Goal: Task Accomplishment & Management: Manage account settings

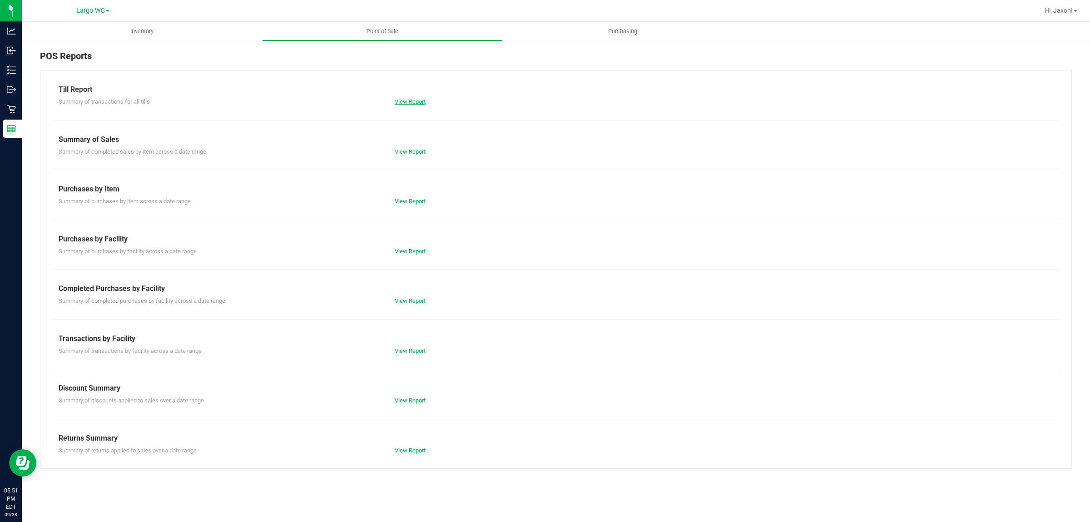
click at [400, 104] on link "View Report" at bounding box center [410, 101] width 31 height 7
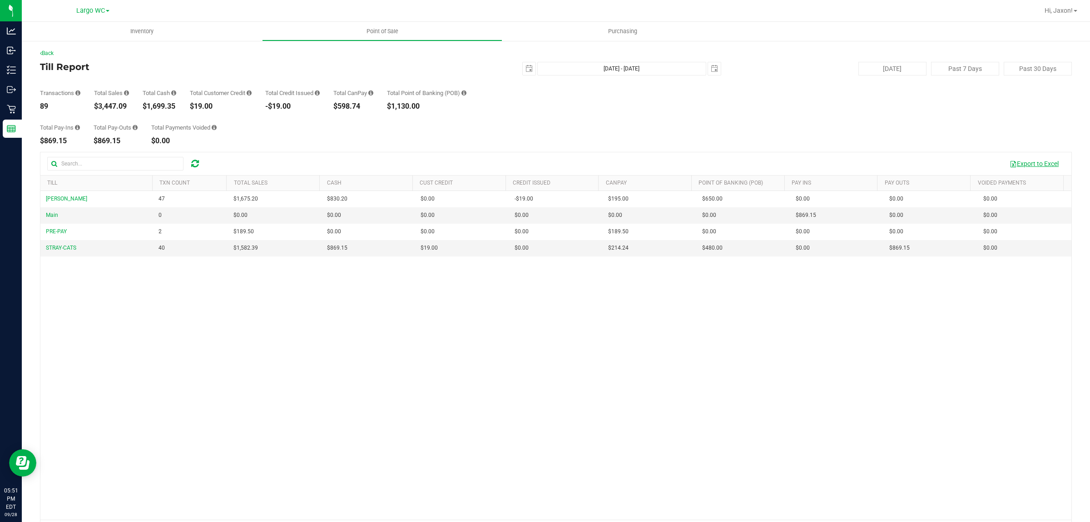
click at [1027, 160] on button "Export to Excel" at bounding box center [1034, 163] width 61 height 15
click at [52, 50] on link "Back" at bounding box center [47, 53] width 14 height 6
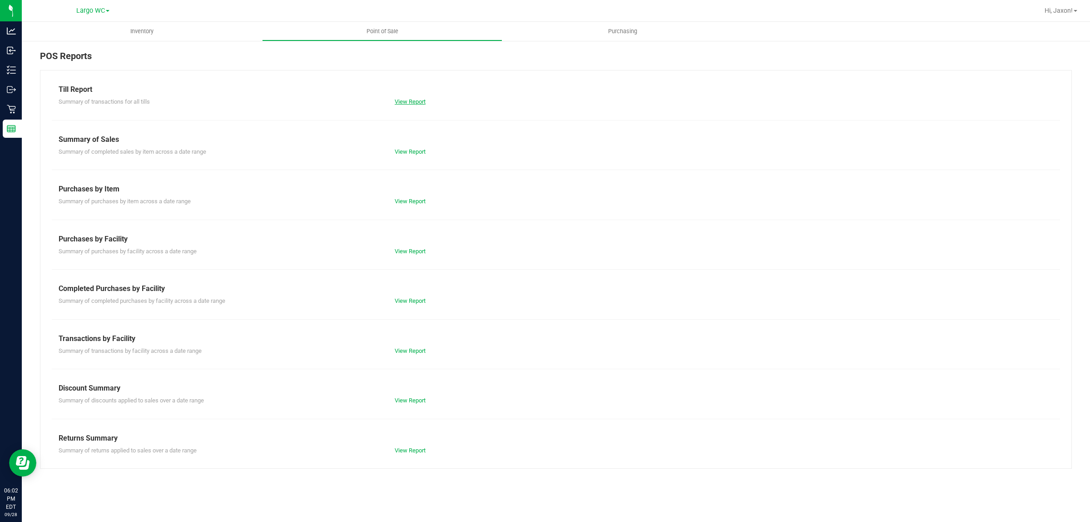
click at [411, 100] on link "View Report" at bounding box center [410, 101] width 31 height 7
click at [414, 348] on link "View Report" at bounding box center [410, 350] width 31 height 7
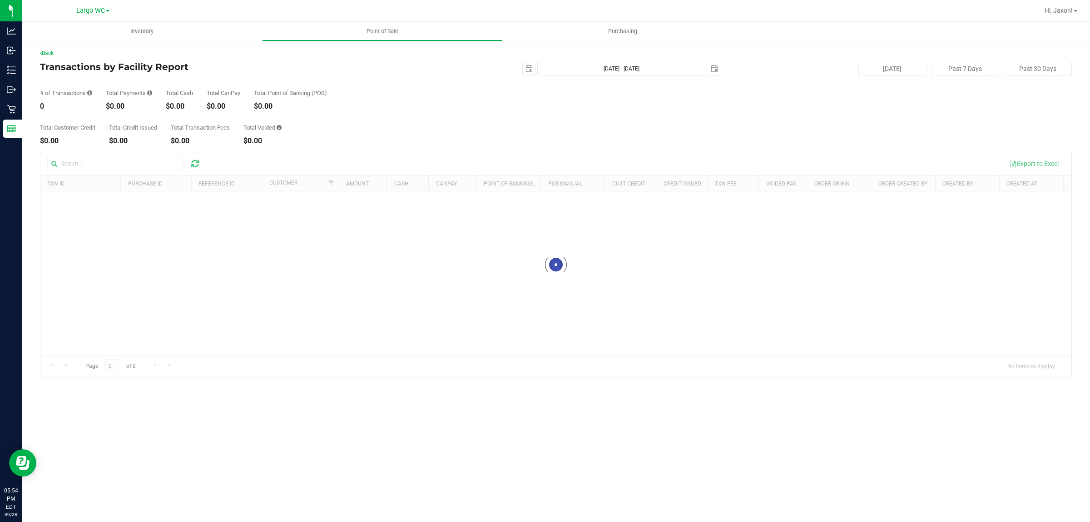
click at [164, 108] on div "# of Transactions 0 Total Payments $0.00 Total Cash $0.00 Total CanPay $0.00 To…" at bounding box center [556, 92] width 1032 height 35
click at [179, 104] on div "$0.00" at bounding box center [179, 106] width 27 height 7
click at [187, 121] on div "Total Customer Credit $0.00 Total Credit Issued $0.00 Total Transaction Fees $0…" at bounding box center [556, 127] width 1032 height 35
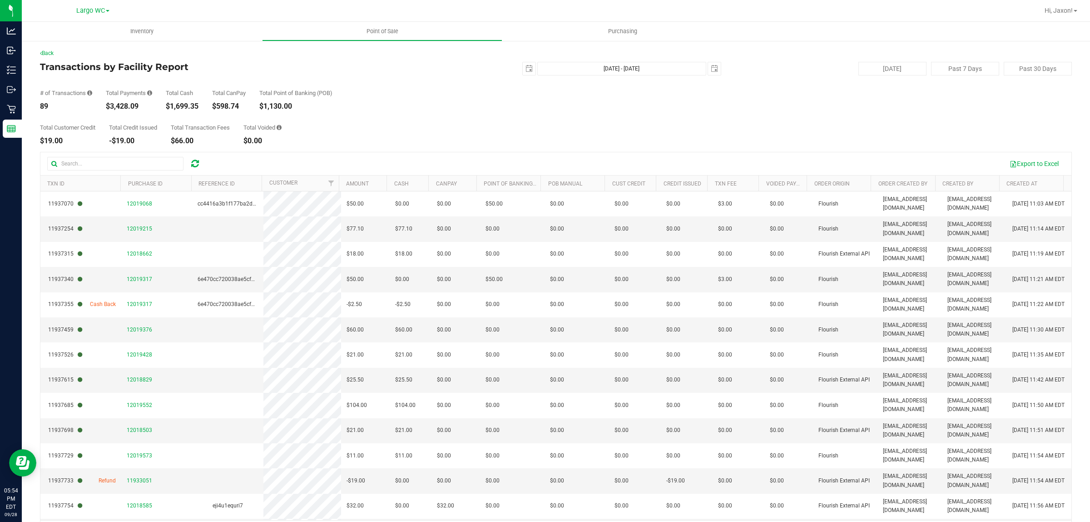
click at [194, 105] on div "$1,699.35" at bounding box center [182, 106] width 33 height 7
click at [186, 124] on div "Total Customer Credit $19.00 Total Credit Issued -$19.00 Total Transaction Fees…" at bounding box center [556, 127] width 1032 height 35
click at [160, 108] on div "# of Transactions 89 Total Payments $3,428.09 Total Cash $1,699.35 Total CanPay…" at bounding box center [556, 92] width 1032 height 35
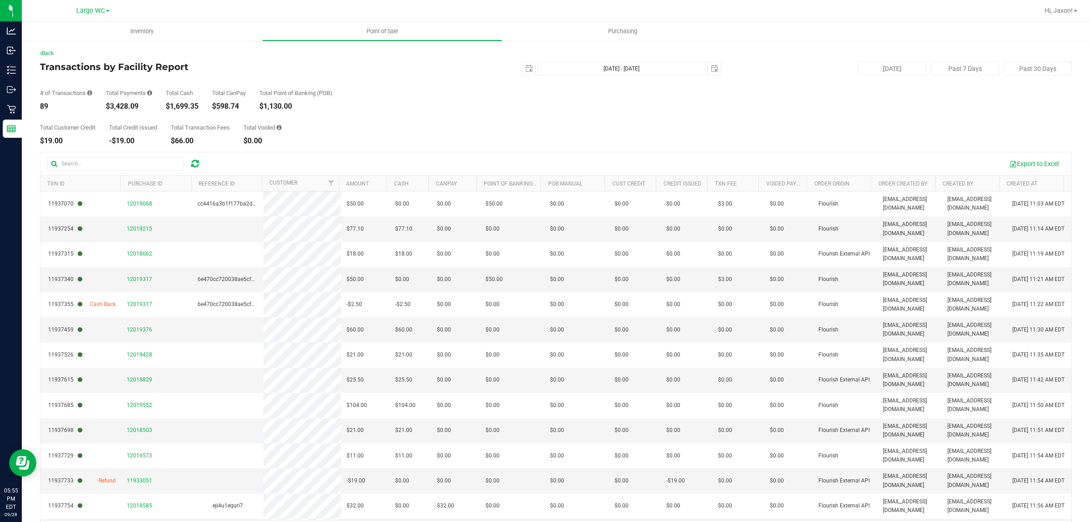
click at [161, 108] on div "# of Transactions 89 Total Payments $3,428.09 Total Cash $1,699.35 Total CanPay…" at bounding box center [556, 92] width 1032 height 35
click at [163, 108] on div "# of Transactions 89 Total Payments $3,428.09 Total Cash $1,699.35 Total CanPay…" at bounding box center [556, 92] width 1032 height 35
click at [171, 115] on div "Total Customer Credit $19.00 Total Credit Issued -$19.00 Total Transaction Fees…" at bounding box center [556, 127] width 1032 height 35
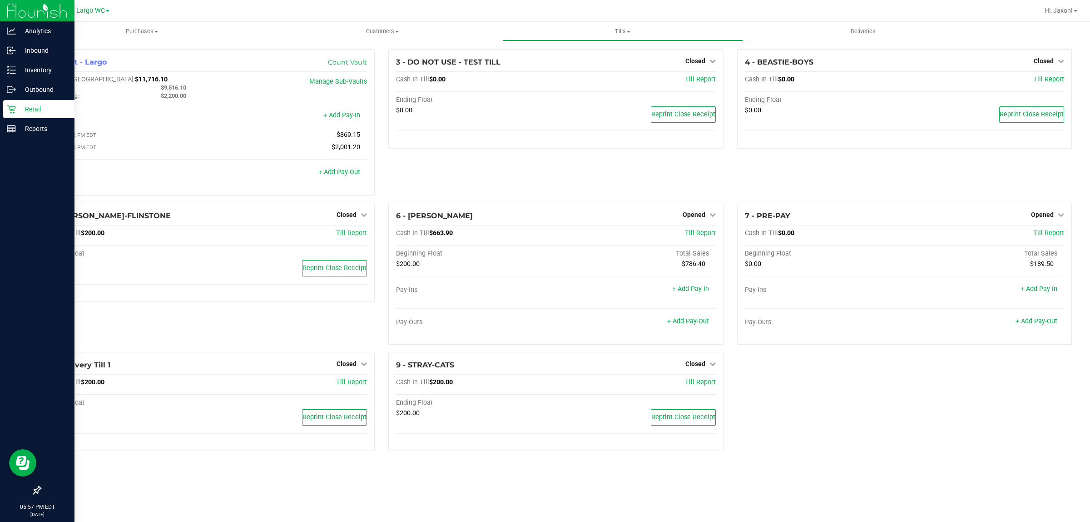
click at [16, 106] on p "Retail" at bounding box center [43, 109] width 55 height 11
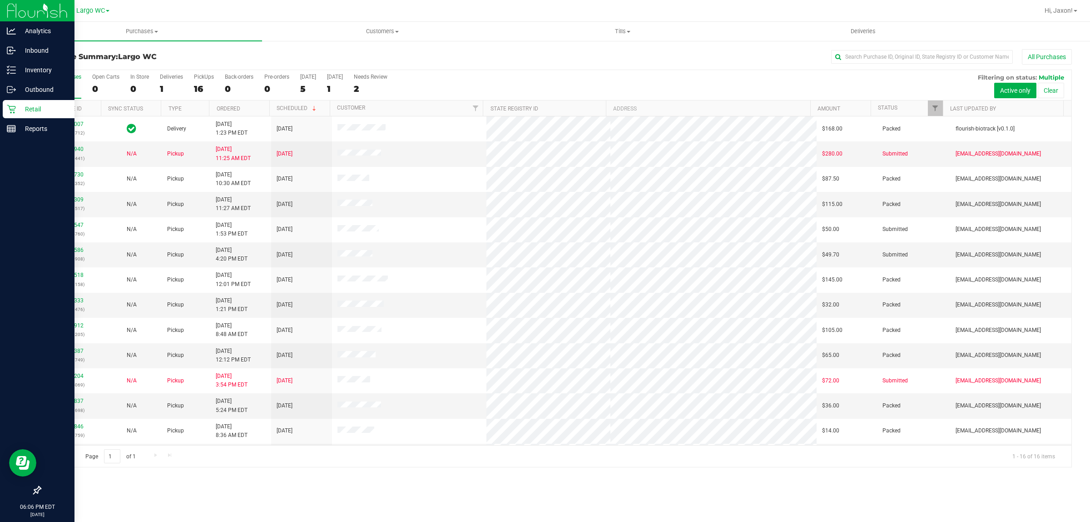
click at [16, 110] on p "Retail" at bounding box center [43, 109] width 55 height 11
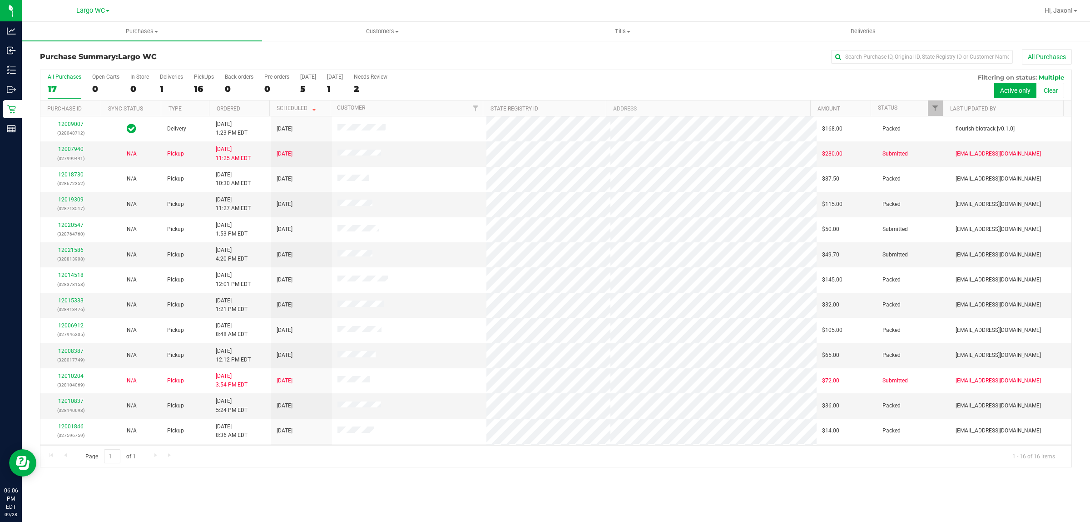
click at [632, 21] on nav "Largo WC Hi, Jaxon!" at bounding box center [556, 11] width 1069 height 22
click at [629, 26] on uib-tab-heading "Tills Manage tills Reconcile e-payments" at bounding box center [622, 31] width 239 height 18
click at [515, 57] on span "Manage tills" at bounding box center [533, 55] width 61 height 8
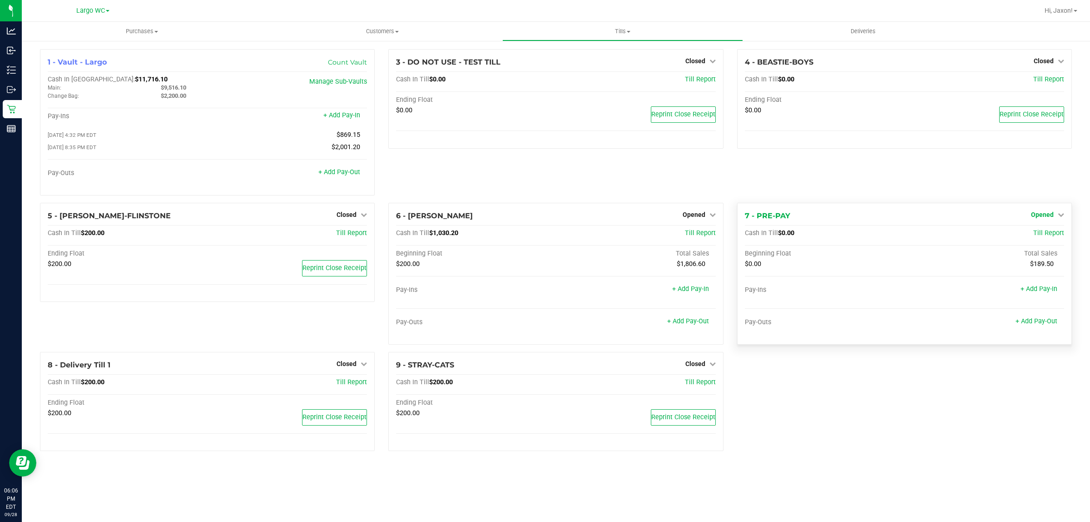
click at [1035, 184] on div "4 - BEASTIE-BOYS Closed Open Till Cash In Till $0.00 Till Report Ending Float $…" at bounding box center [905, 126] width 349 height 154
click at [1051, 216] on span "Opened" at bounding box center [1042, 214] width 23 height 7
click at [1049, 237] on link "Close Till" at bounding box center [1043, 232] width 25 height 7
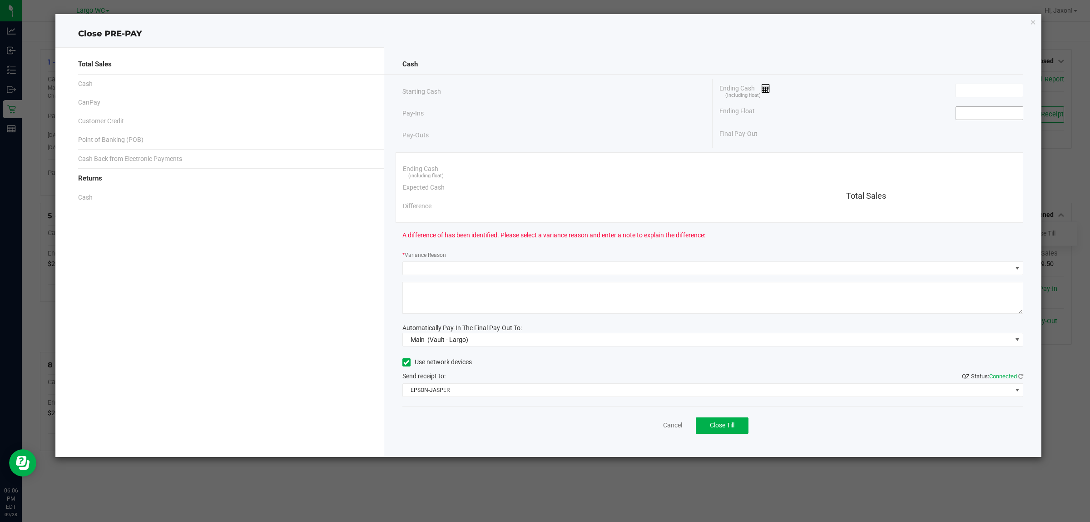
drag, startPoint x: 998, startPoint y: 106, endPoint x: 997, endPoint y: 115, distance: 8.7
click at [998, 110] on span at bounding box center [990, 113] width 68 height 14
click at [991, 124] on div "Ending Float" at bounding box center [872, 113] width 304 height 23
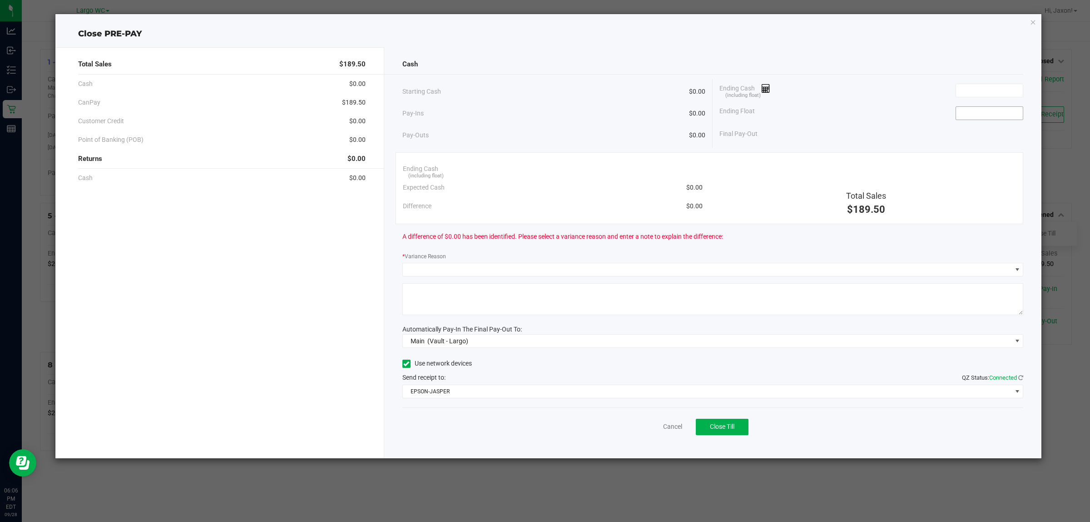
click at [992, 115] on input at bounding box center [989, 113] width 67 height 13
type input "$0.00"
click at [981, 98] on div "Ending Cash (including float)" at bounding box center [872, 90] width 304 height 23
click at [982, 96] on input at bounding box center [989, 90] width 67 height 13
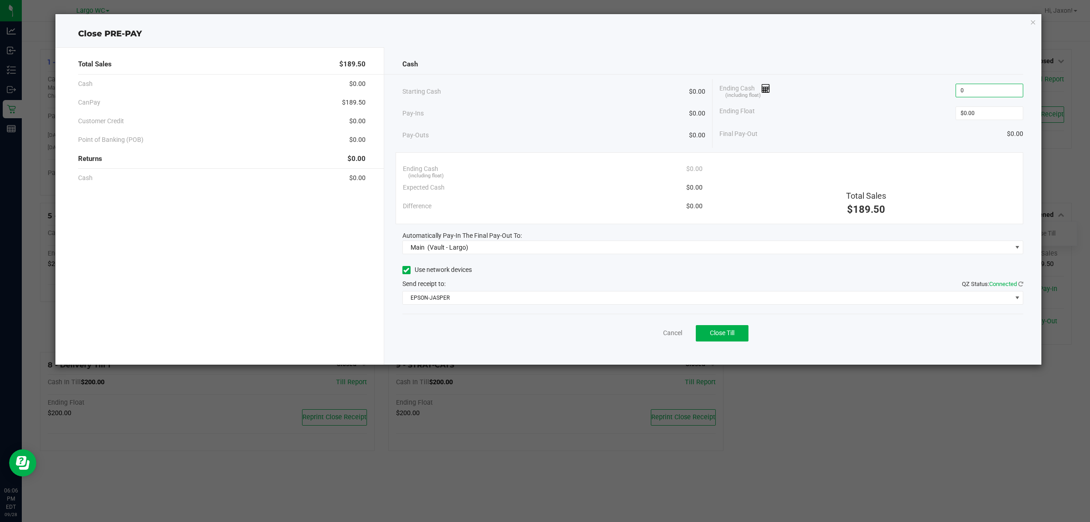
type input "$0.00"
click at [921, 112] on div "Ending Float $0.00" at bounding box center [872, 113] width 304 height 23
click at [712, 330] on span "Close Till" at bounding box center [722, 332] width 25 height 7
click at [1032, 19] on icon "button" at bounding box center [1034, 21] width 6 height 11
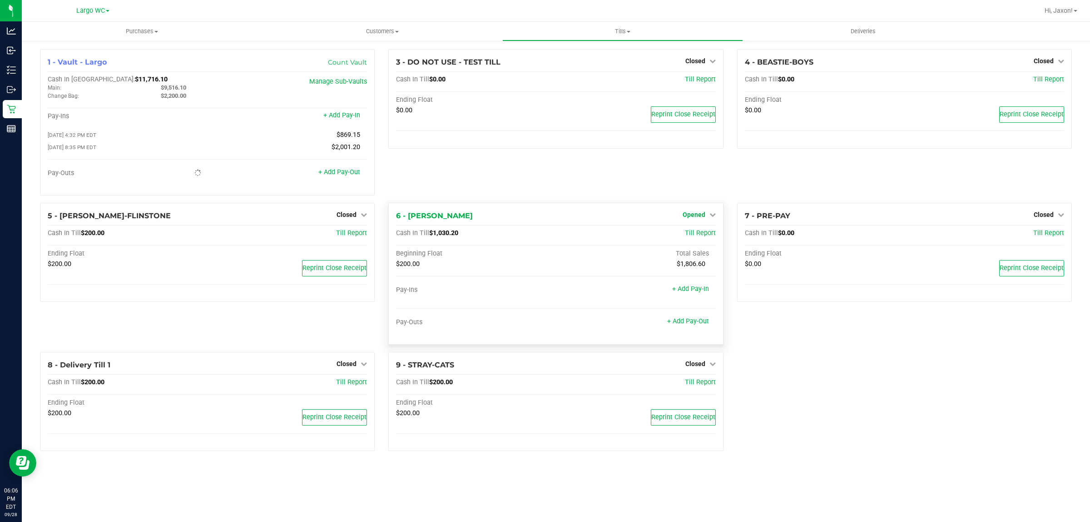
click at [687, 217] on span "Opened" at bounding box center [694, 214] width 23 height 7
click at [637, 160] on div "3 - DO NOT USE - TEST TILL Closed Open Till Cash In Till $0.00 Till Report Endi…" at bounding box center [556, 126] width 349 height 154
click at [696, 237] on link "Close Till" at bounding box center [695, 232] width 25 height 7
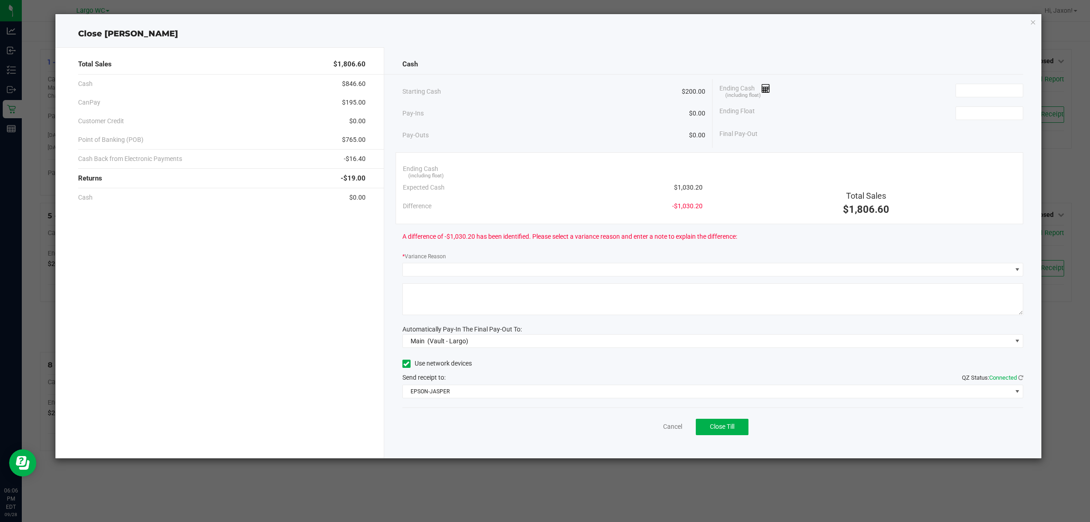
click at [1004, 105] on div "Ending Float" at bounding box center [872, 113] width 304 height 23
click at [994, 114] on input at bounding box center [989, 113] width 67 height 13
type input "$200.00"
click at [991, 90] on input at bounding box center [989, 90] width 67 height 13
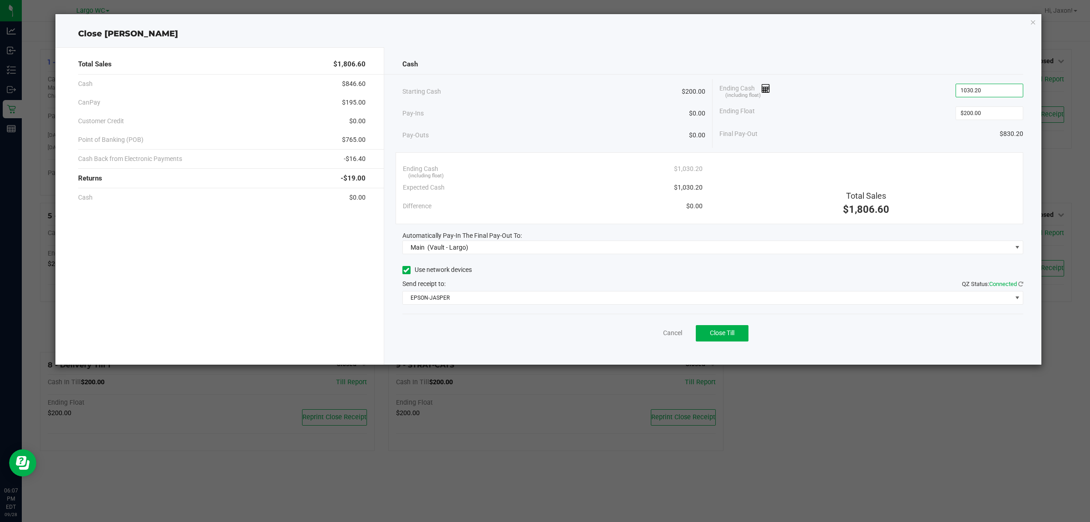
click at [887, 129] on div "Final Pay-Out $830.20" at bounding box center [872, 133] width 304 height 19
type input "$1,030.20"
click at [728, 333] on span "Close Till" at bounding box center [722, 332] width 25 height 7
click at [1031, 21] on icon "button" at bounding box center [1034, 21] width 6 height 11
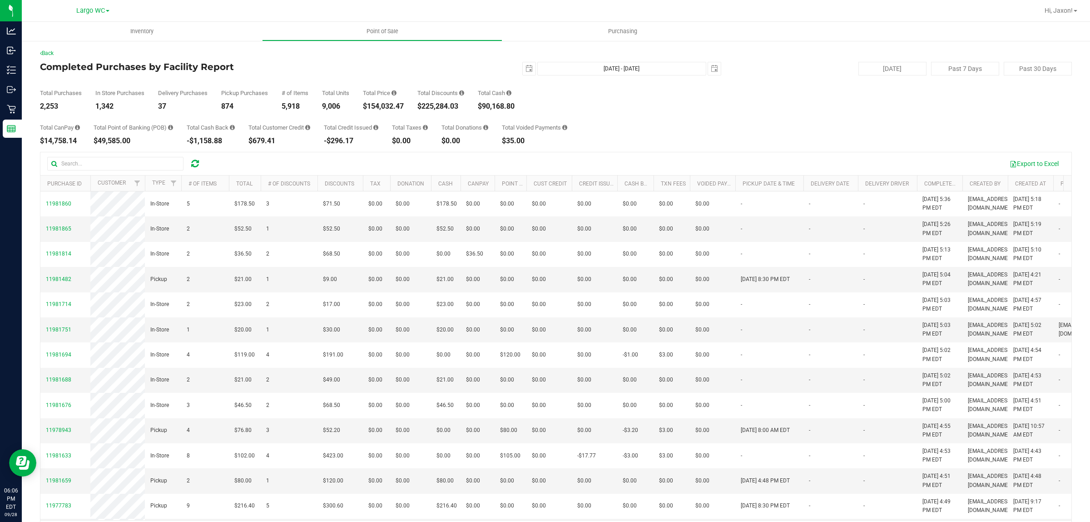
click at [294, 74] on div "Completed Purchases by Facility Report 2025-09-01 Sep 1, 2025 - Sep 28, 2025 20…" at bounding box center [556, 69] width 1032 height 14
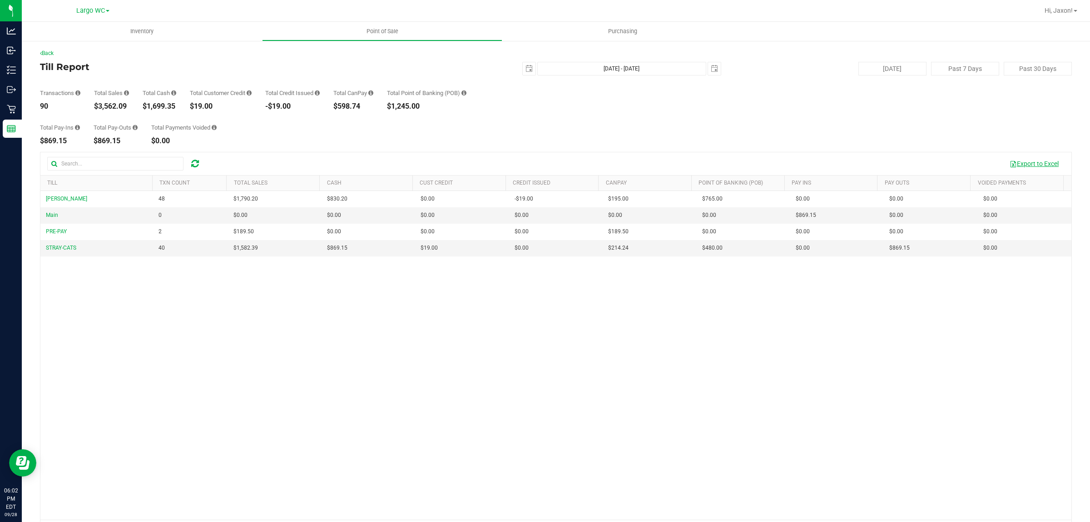
click at [1038, 164] on button "Export to Excel" at bounding box center [1034, 163] width 61 height 15
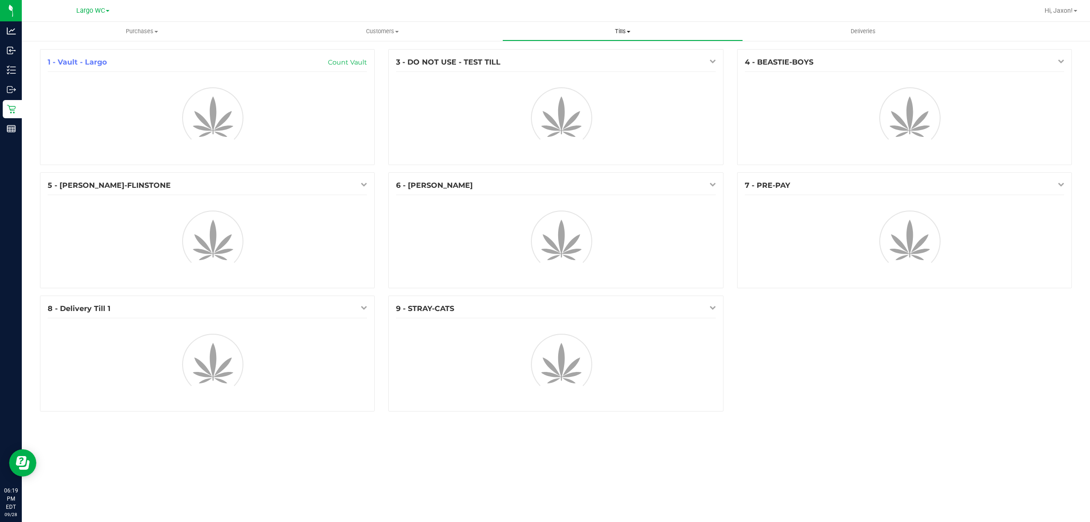
click at [612, 32] on span "Tills" at bounding box center [622, 31] width 239 height 8
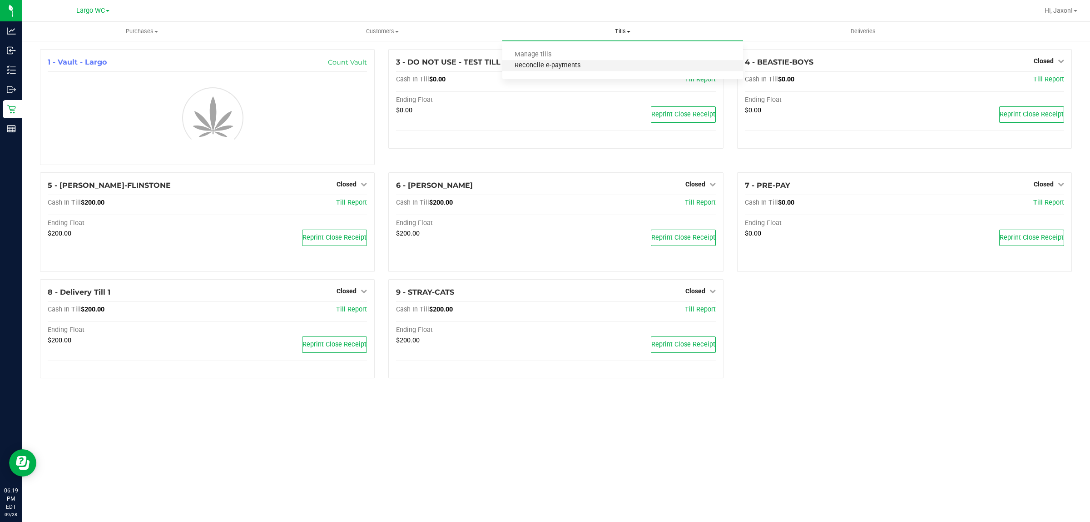
click at [591, 63] on span "Reconcile e-payments" at bounding box center [548, 66] width 90 height 8
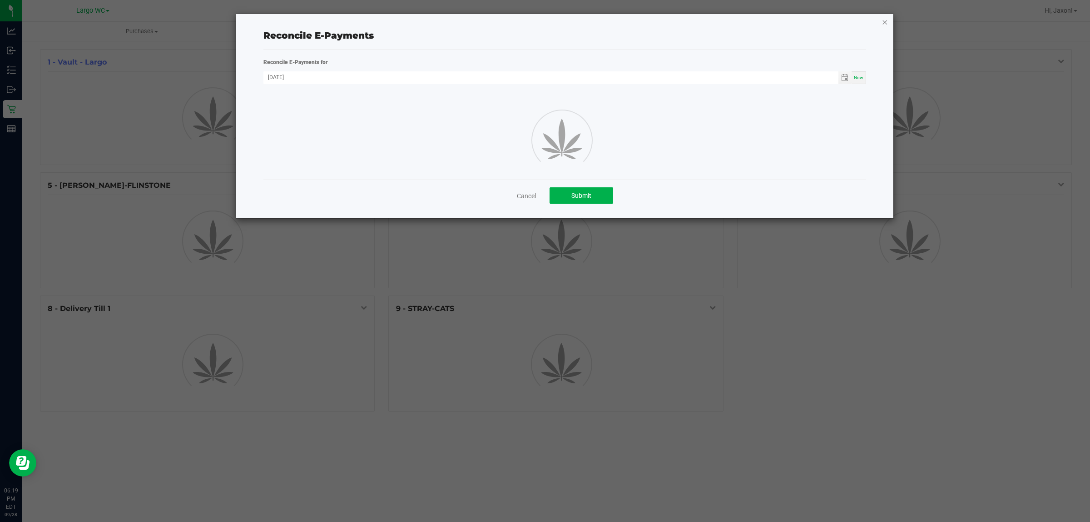
click at [887, 17] on icon "button" at bounding box center [885, 21] width 6 height 11
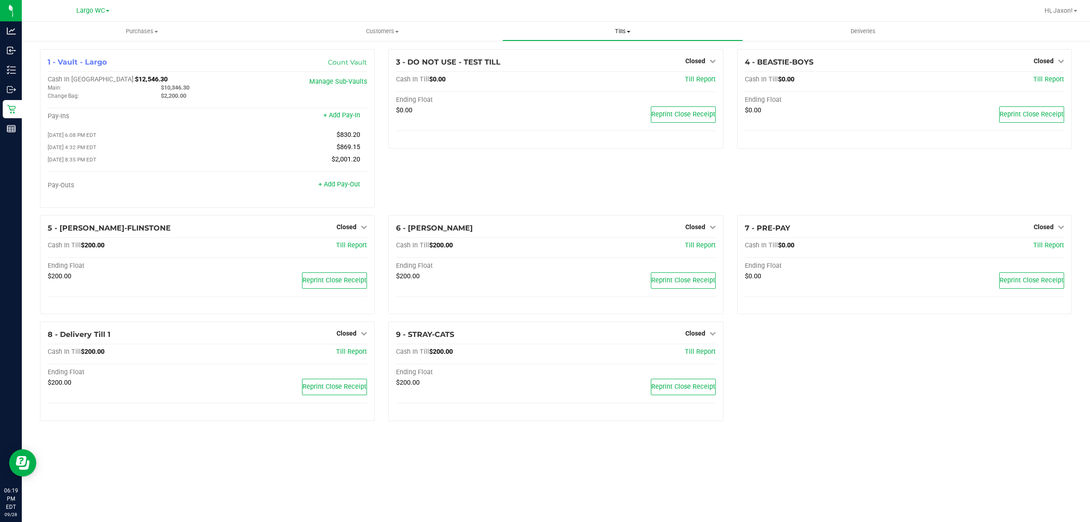
click at [619, 28] on span "Tills" at bounding box center [622, 31] width 239 height 8
click at [569, 66] on span "Reconcile e-payments" at bounding box center [548, 66] width 90 height 8
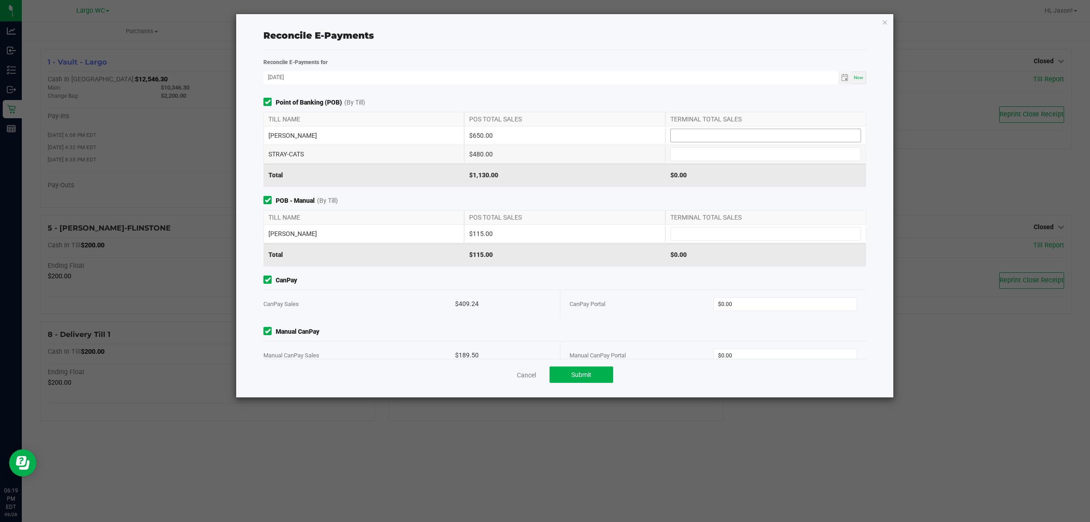
click at [682, 136] on input at bounding box center [766, 135] width 190 height 13
click at [690, 154] on input at bounding box center [766, 154] width 190 height 13
type input "$650.00"
click at [687, 234] on input at bounding box center [766, 233] width 190 height 13
type input "$480.00"
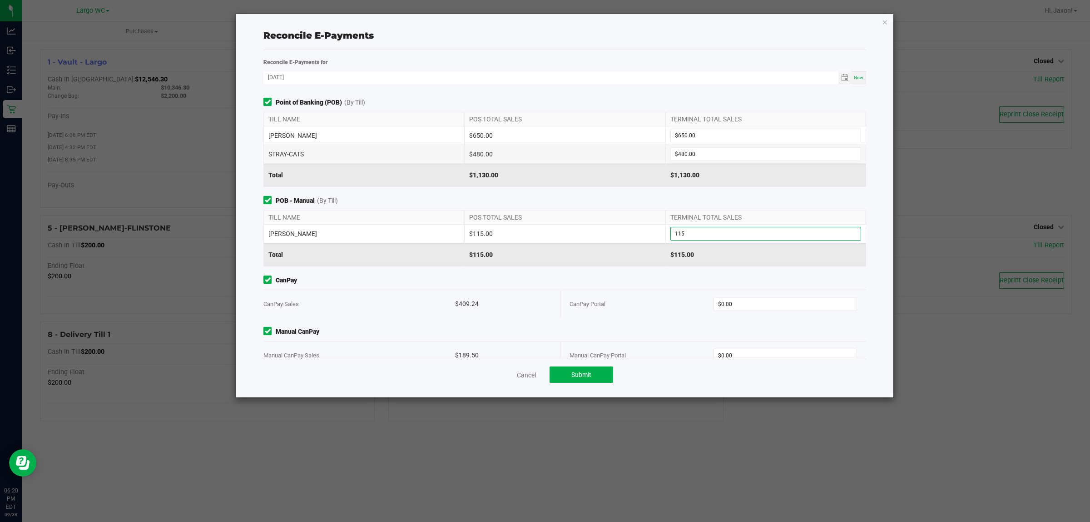
scroll to position [20, 0]
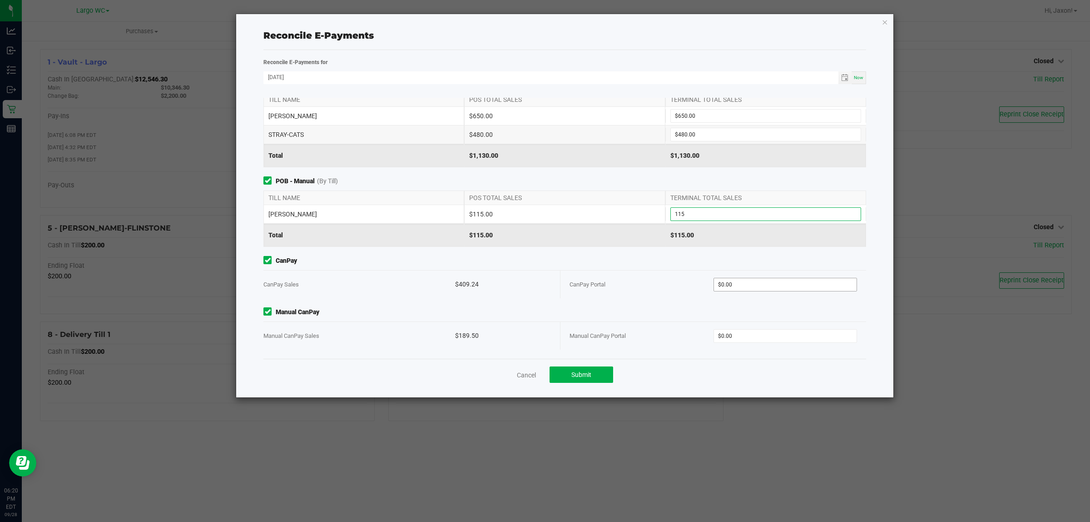
click at [734, 284] on input "$0.00" at bounding box center [785, 284] width 143 height 13
type input "$115.00"
click at [717, 333] on input "$0.00" at bounding box center [785, 335] width 143 height 13
type input "$409.24"
type input "$189.50"
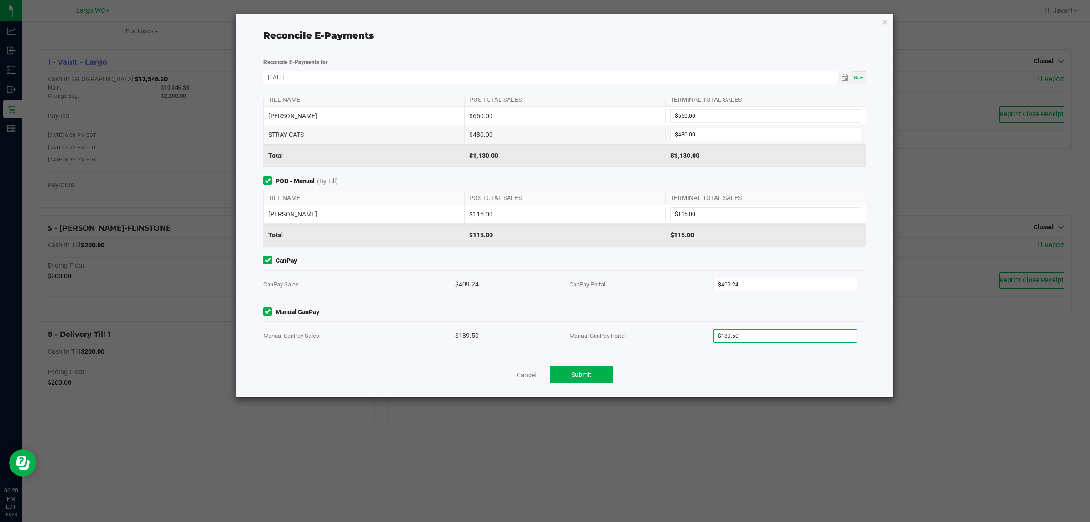
click at [604, 269] on div "CanPay CanPay Sales $409.24 CanPay Portal $409.24" at bounding box center [565, 277] width 617 height 42
click at [587, 378] on button "Submit" at bounding box center [582, 374] width 64 height 16
